Goal: Information Seeking & Learning: Stay updated

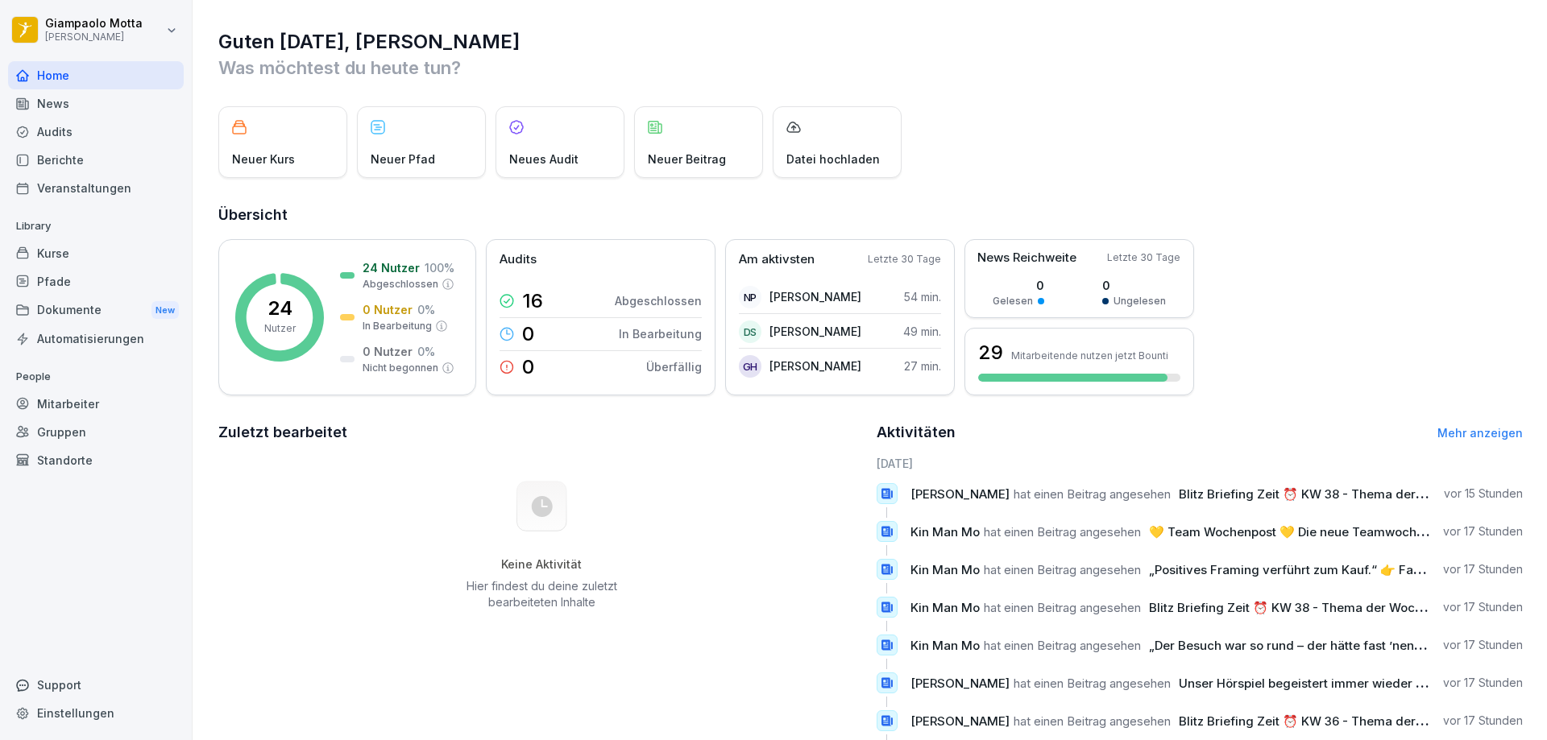
click at [51, 111] on div "News" at bounding box center [96, 103] width 176 height 28
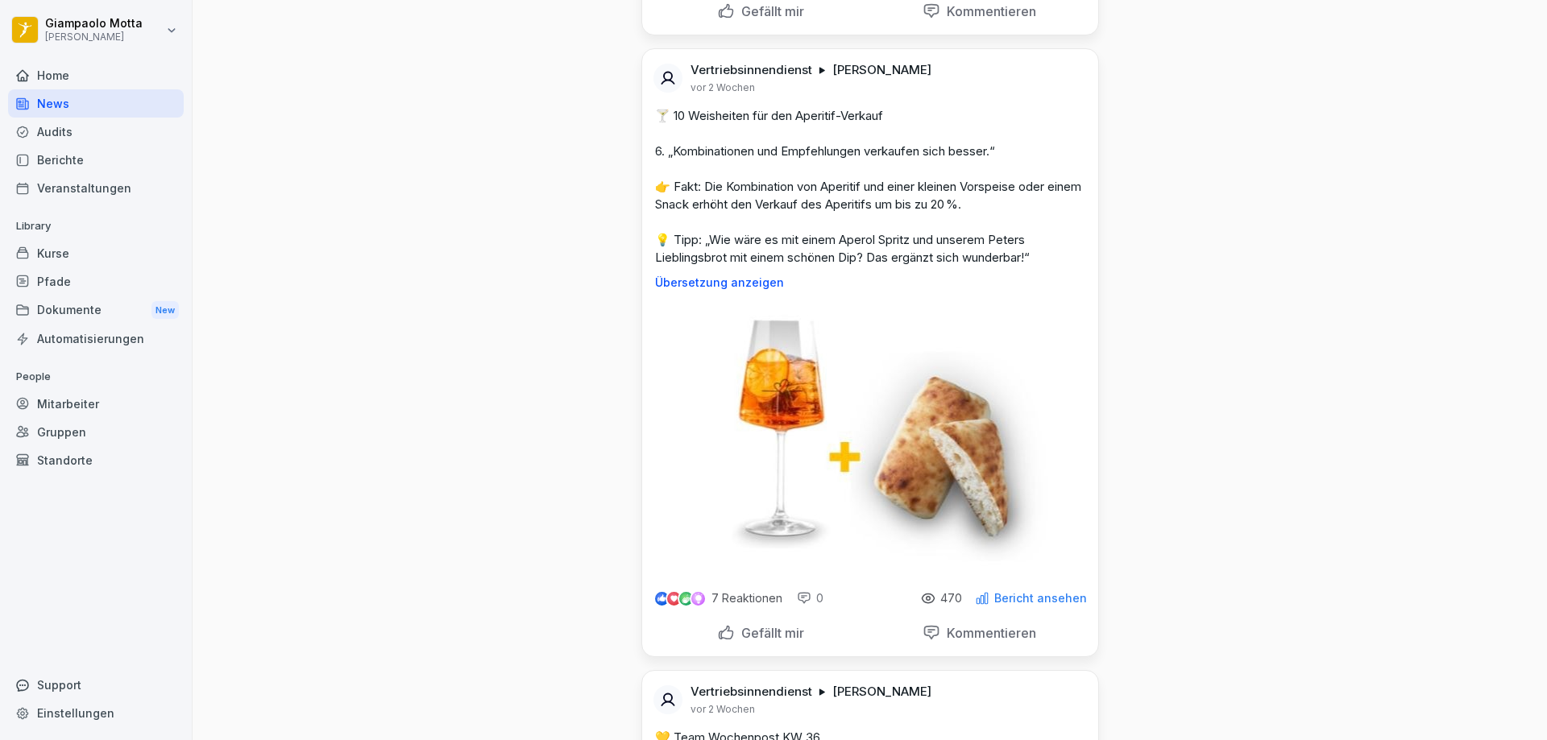
scroll to position [15135, 0]
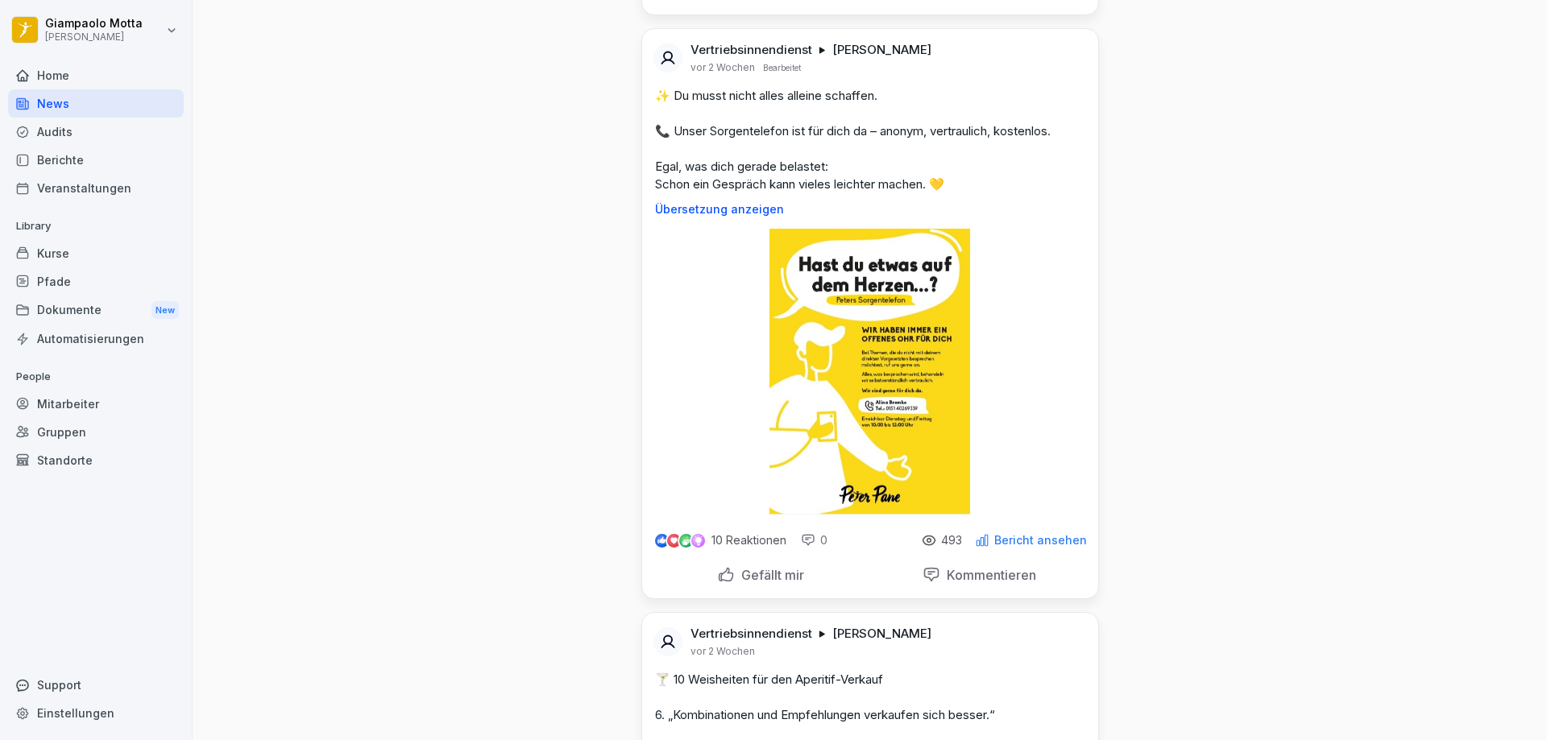
click at [816, 415] on img at bounding box center [869, 372] width 200 height 286
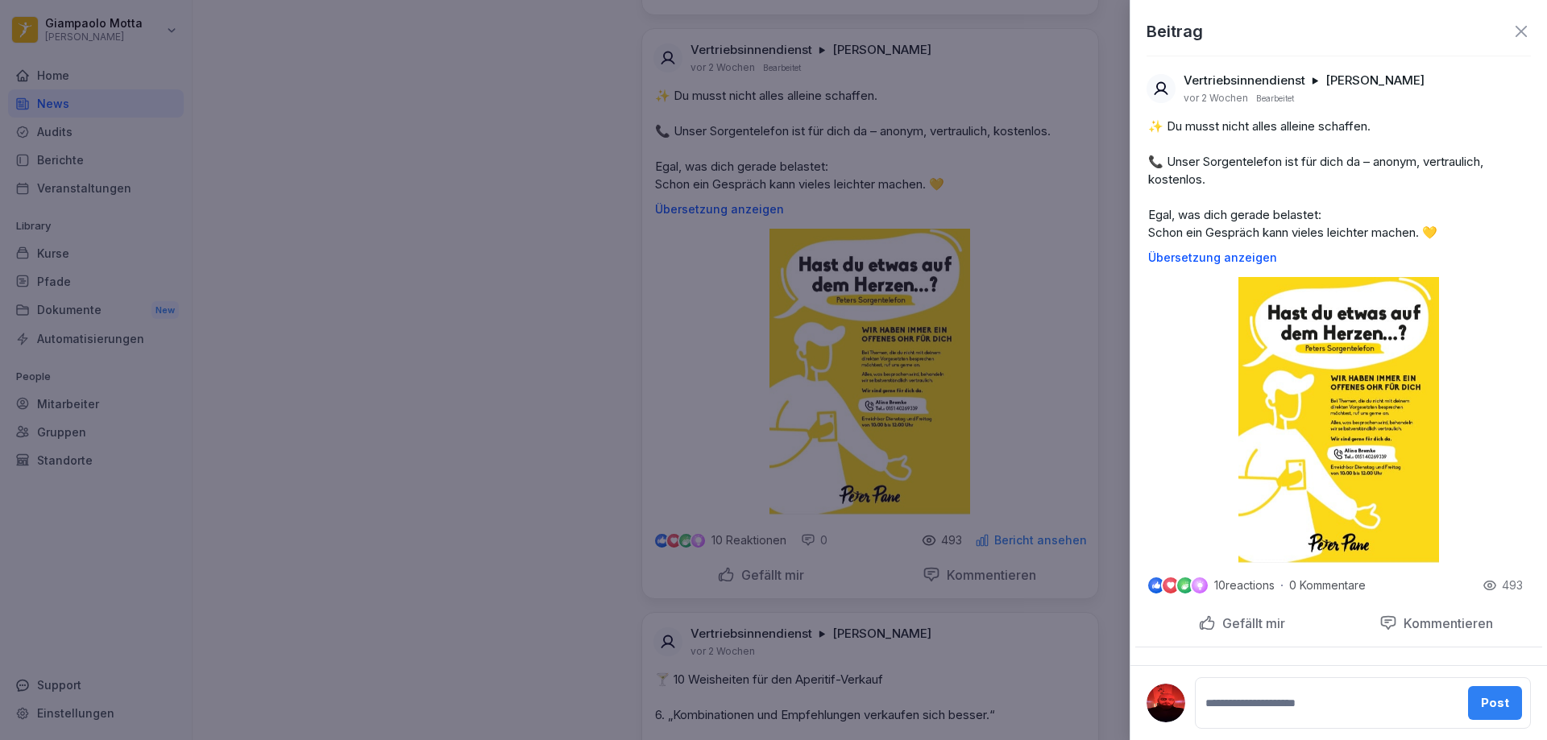
click at [1369, 454] on img at bounding box center [1338, 420] width 200 height 286
click at [1193, 474] on div "Vertriebsinnendienst [PERSON_NAME] [DATE] Bearbeitet ✨ Du musst nicht alles all…" at bounding box center [1338, 311] width 416 height 503
drag, startPoint x: 1361, startPoint y: 433, endPoint x: 780, endPoint y: 442, distance: 580.8
click at [1359, 433] on img at bounding box center [1338, 420] width 200 height 286
click at [760, 442] on div at bounding box center [773, 370] width 1547 height 740
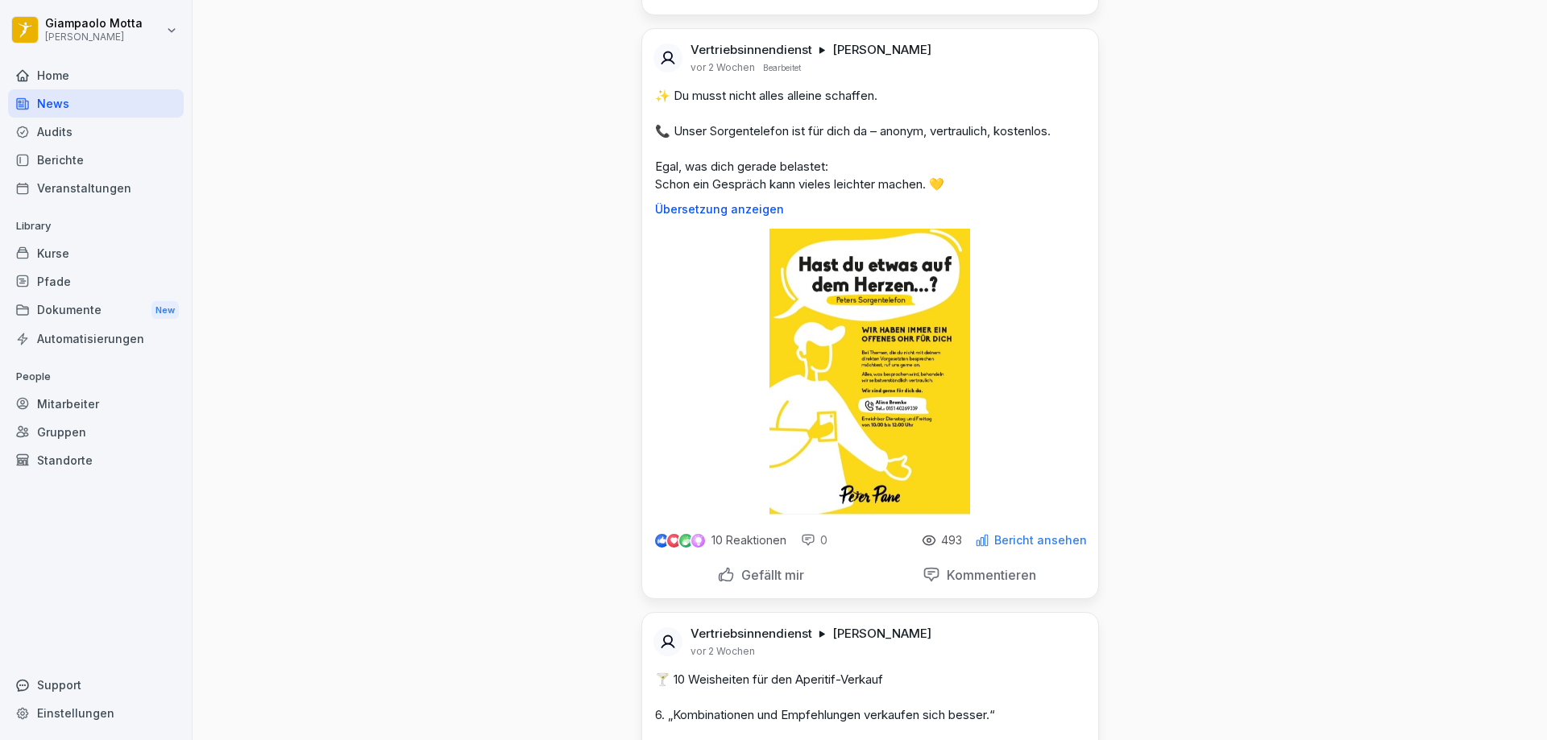
click at [842, 458] on img at bounding box center [869, 372] width 200 height 286
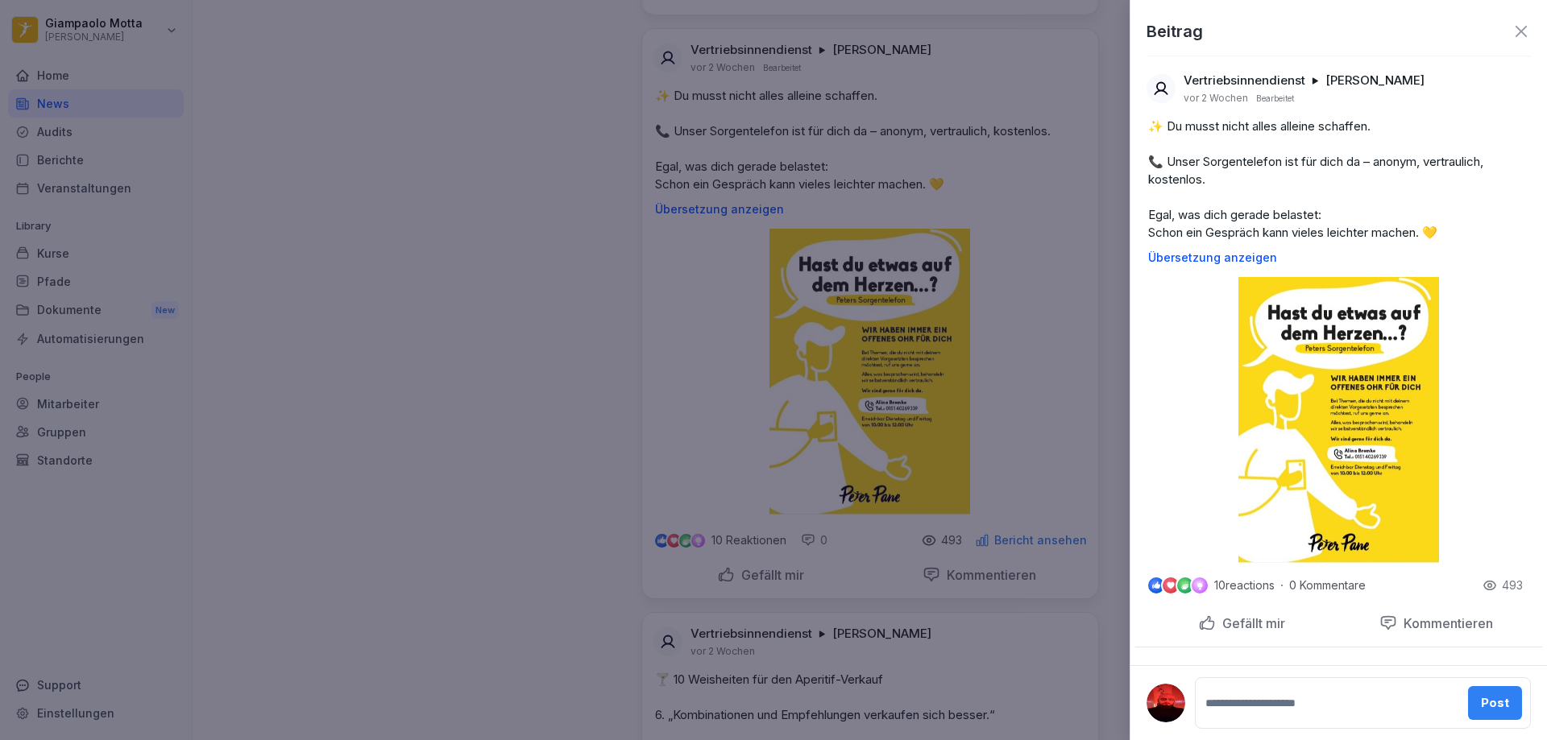
click at [842, 458] on div at bounding box center [773, 370] width 1547 height 740
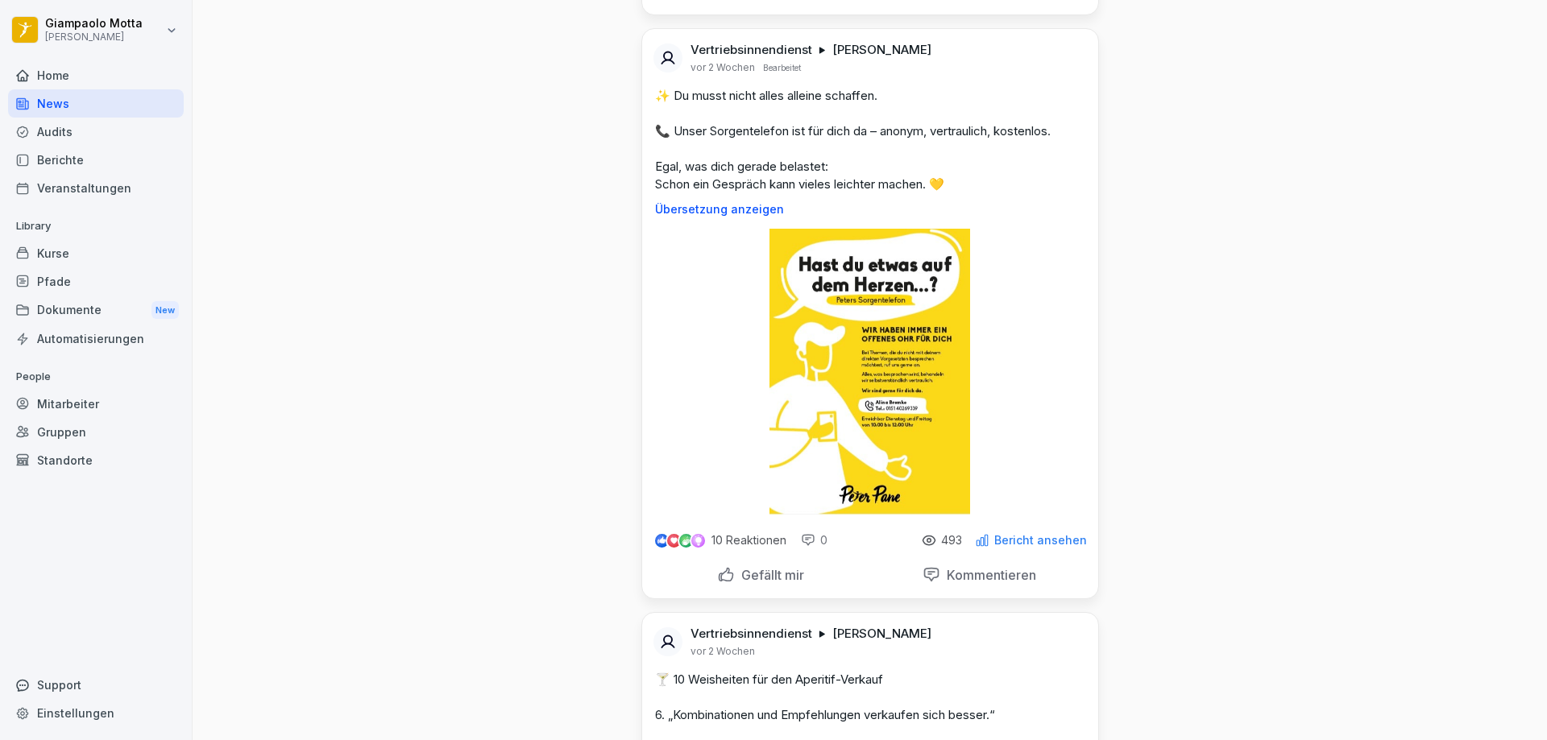
click at [833, 320] on img at bounding box center [869, 372] width 200 height 286
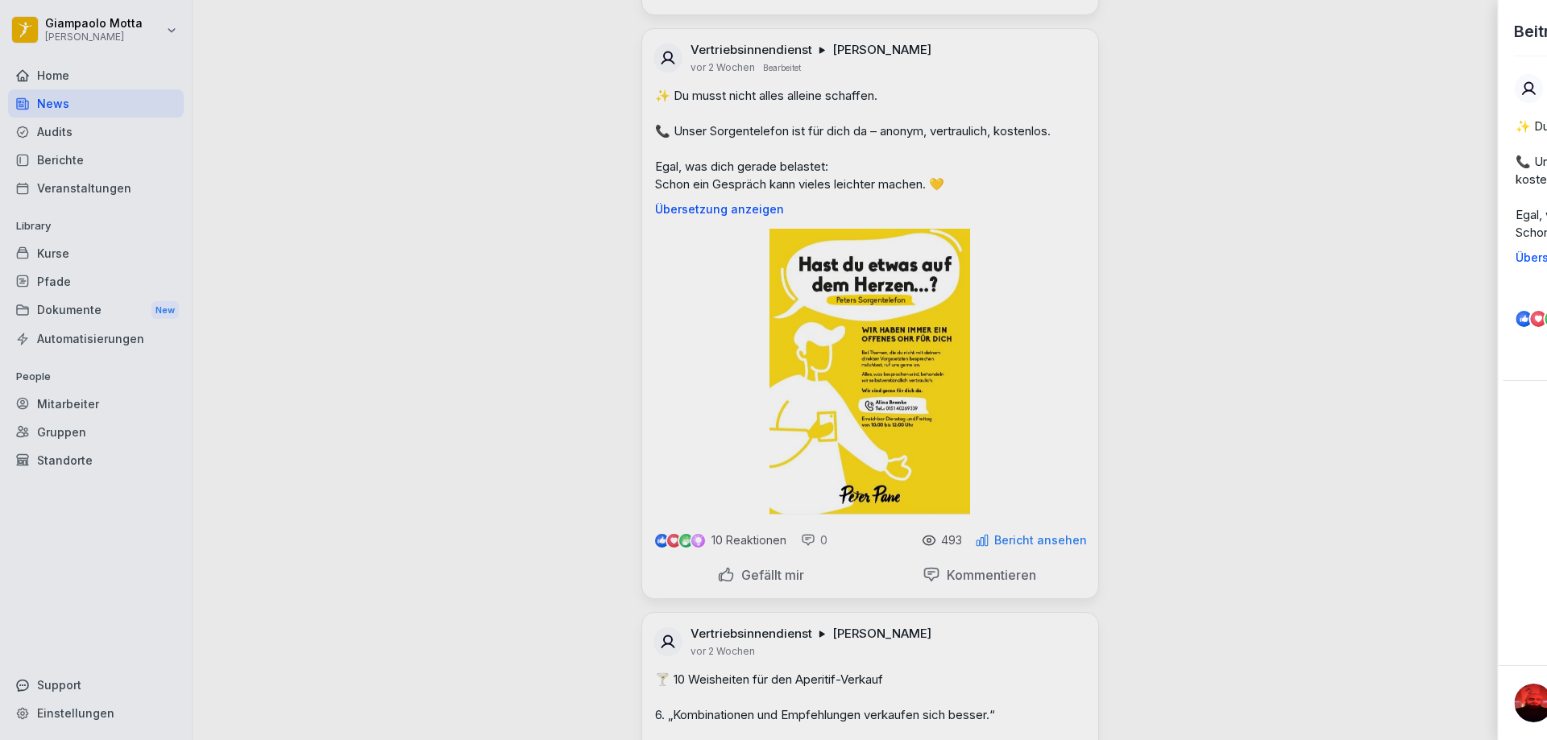
click at [833, 320] on div at bounding box center [773, 370] width 1547 height 740
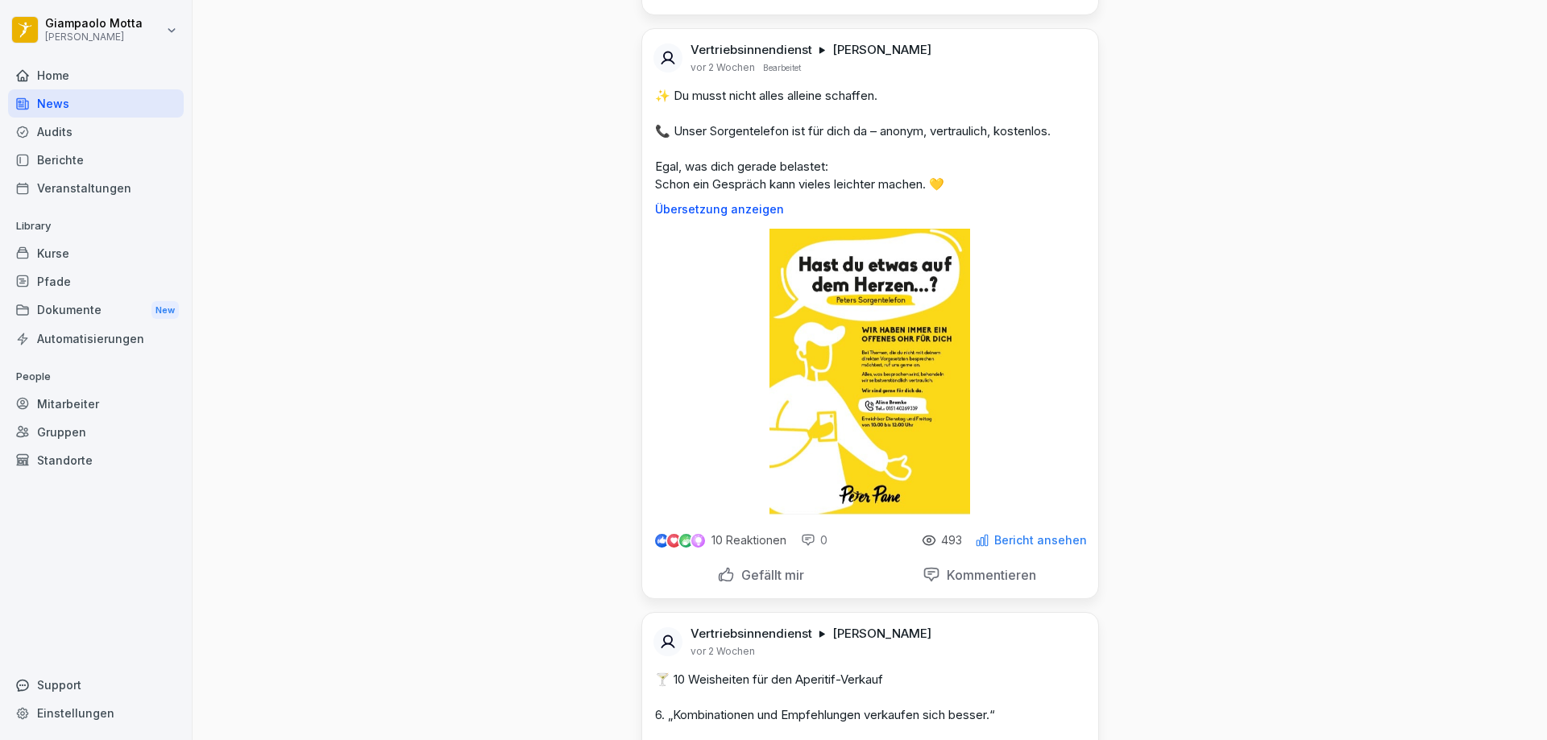
click at [832, 329] on img at bounding box center [869, 372] width 200 height 286
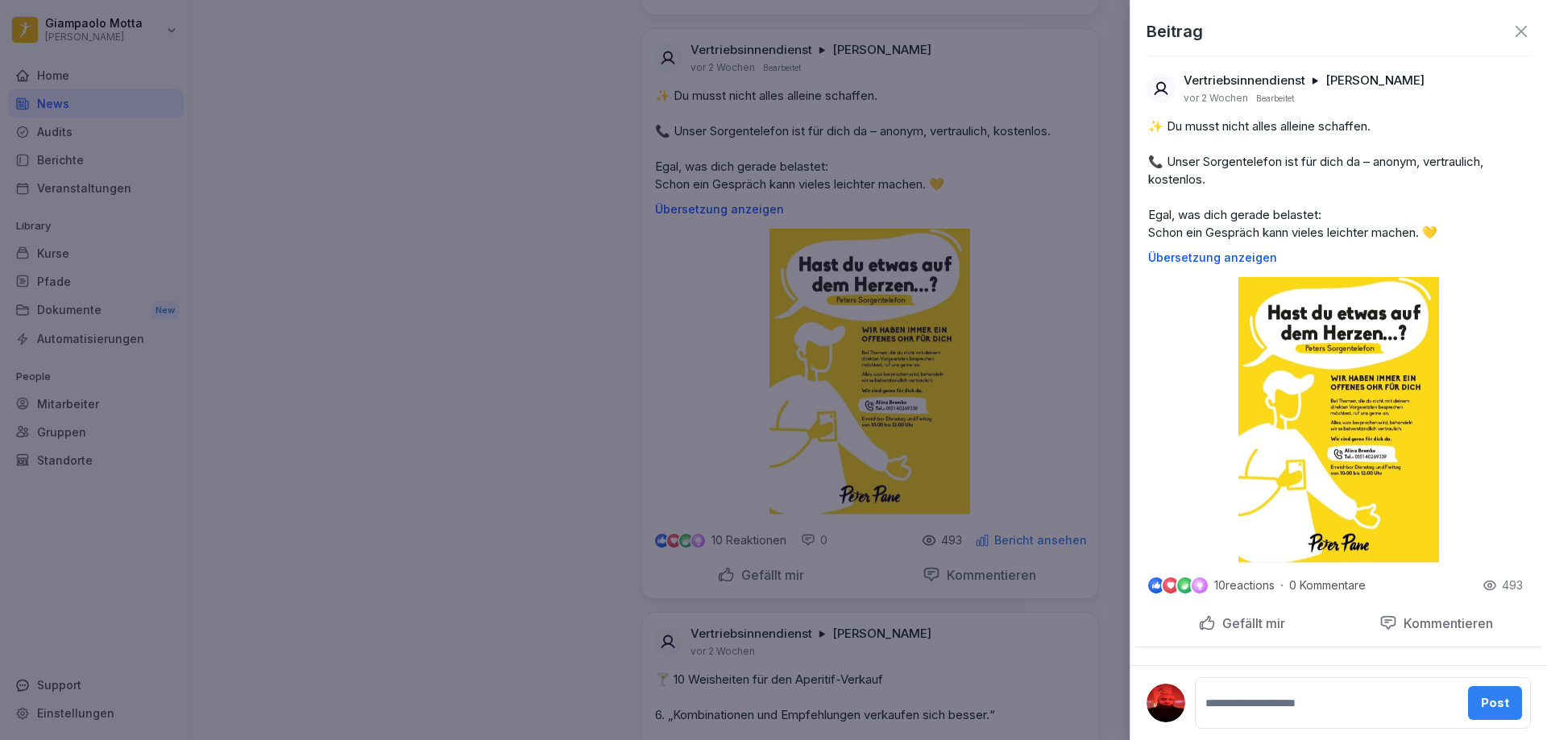
click at [1348, 365] on img at bounding box center [1338, 420] width 200 height 286
click at [1348, 366] on img at bounding box center [1338, 420] width 200 height 286
click at [1321, 402] on img at bounding box center [1338, 420] width 200 height 286
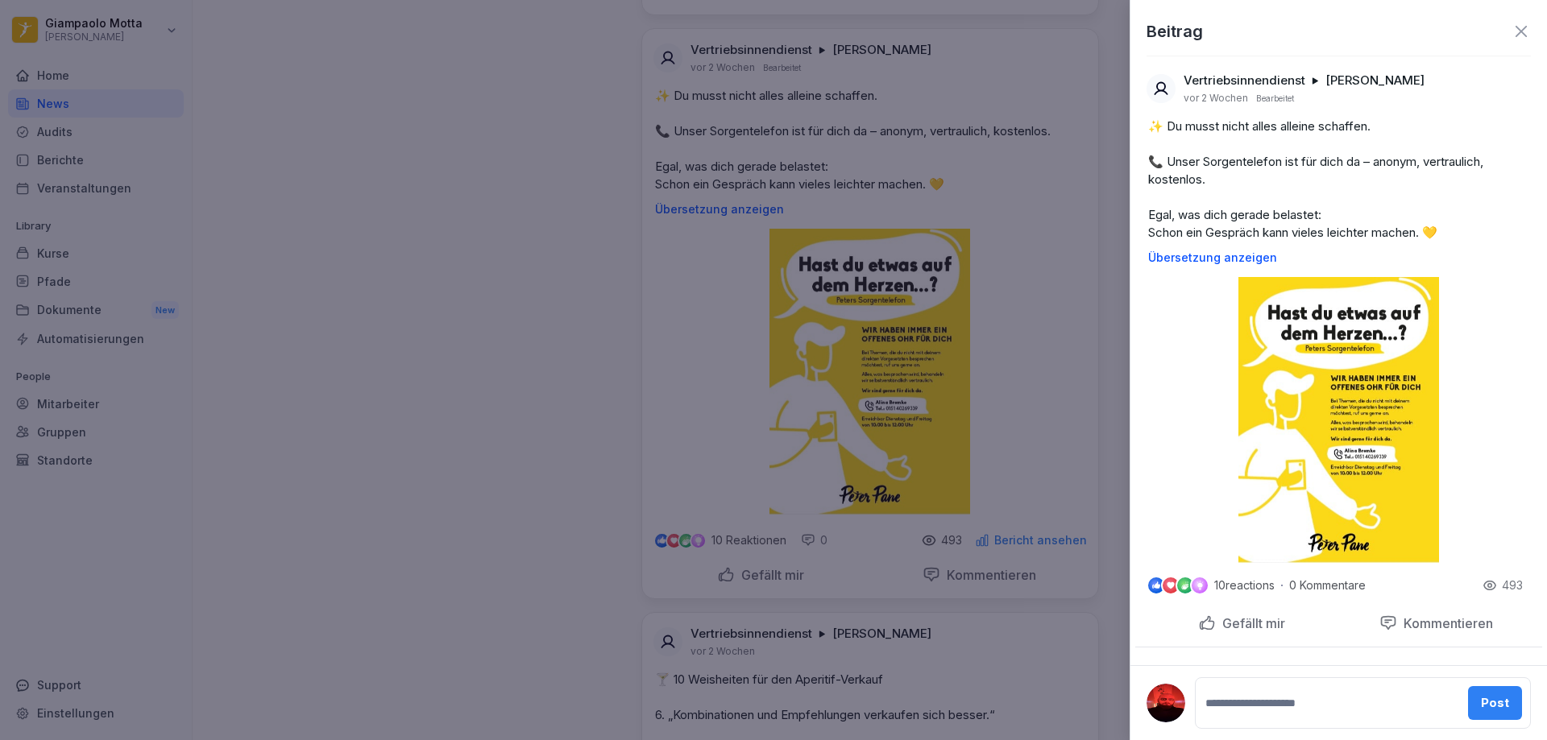
click at [951, 433] on div at bounding box center [773, 370] width 1547 height 740
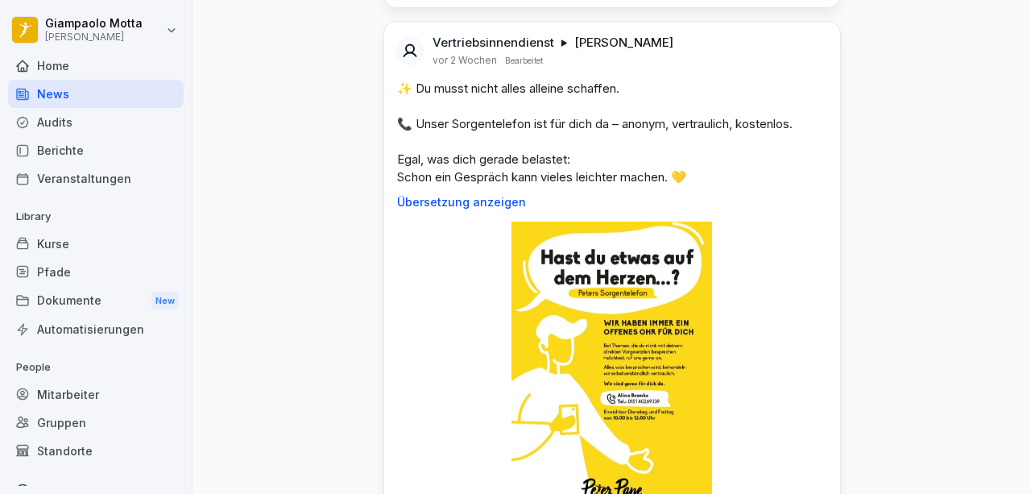
scroll to position [15242, 0]
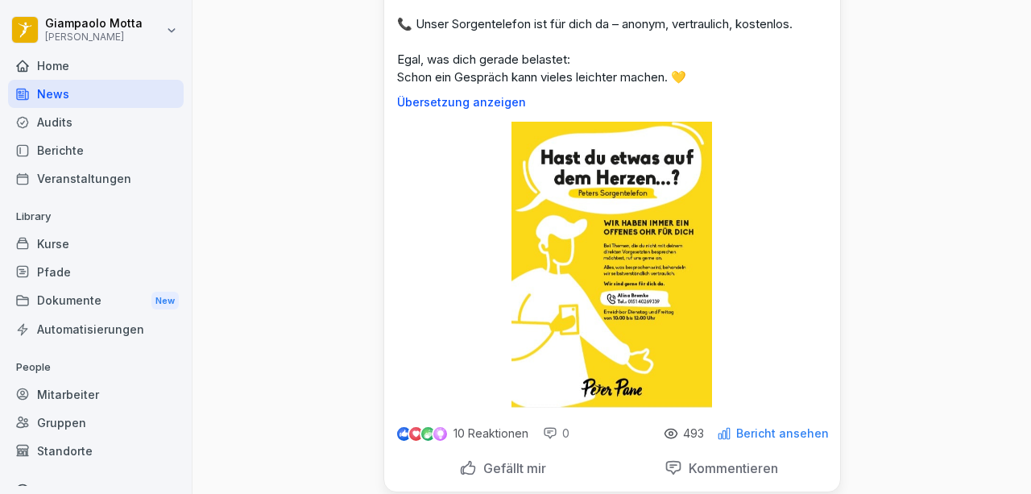
click at [596, 300] on img at bounding box center [611, 265] width 200 height 286
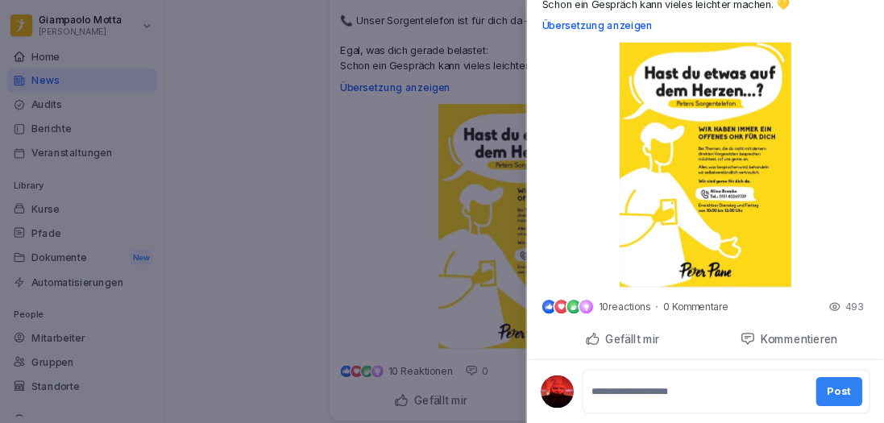
scroll to position [227, 0]
click at [263, 202] on div at bounding box center [515, 247] width 1031 height 494
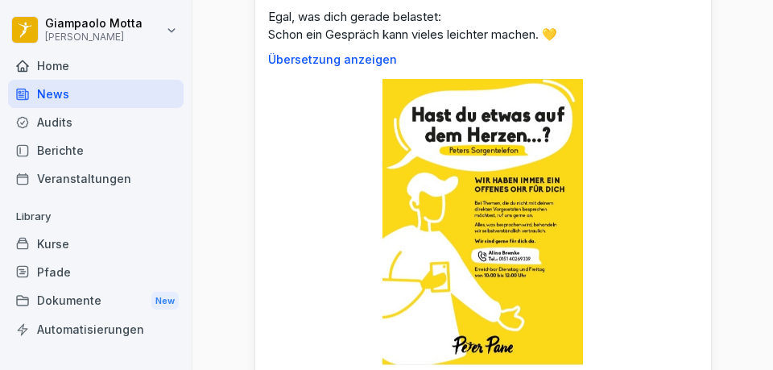
scroll to position [15333, 0]
